Goal: Find specific page/section: Find specific page/section

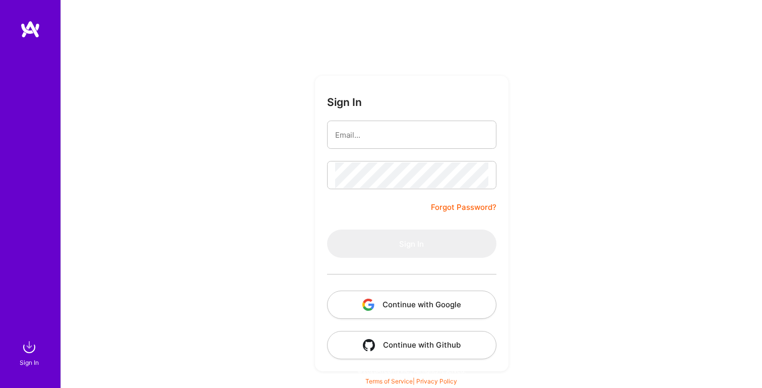
click at [379, 138] on input "email" at bounding box center [411, 135] width 153 height 26
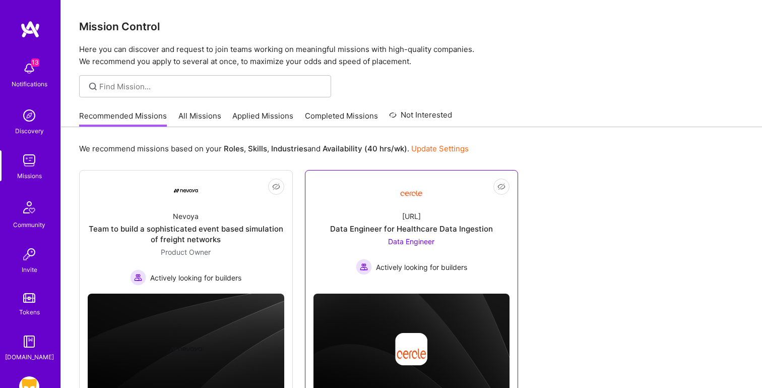
click at [386, 205] on div "[URL] Data Engineer for Healthcare Data Ingestion Data Engineer Actively lookin…" at bounding box center [412, 239] width 197 height 72
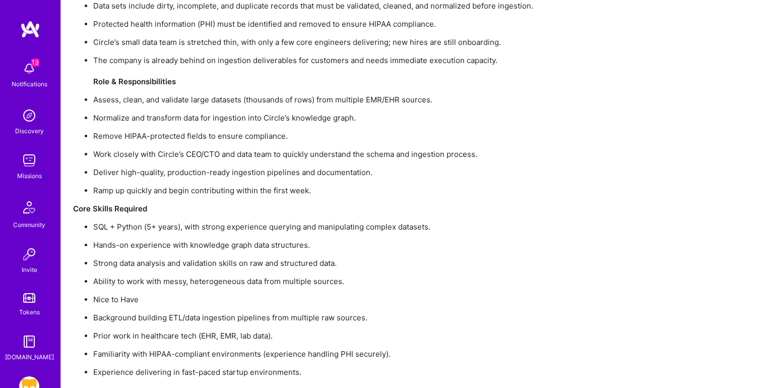
scroll to position [751, 0]
